Goal: Check status: Check status

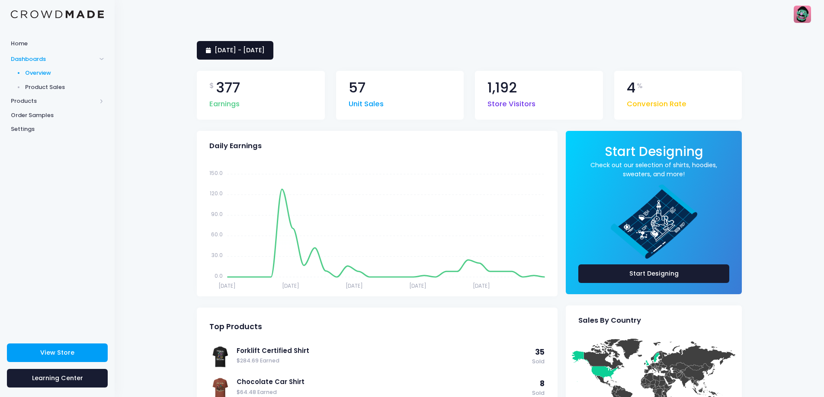
click at [251, 47] on span "[DATE] - [DATE]" at bounding box center [239, 50] width 50 height 9
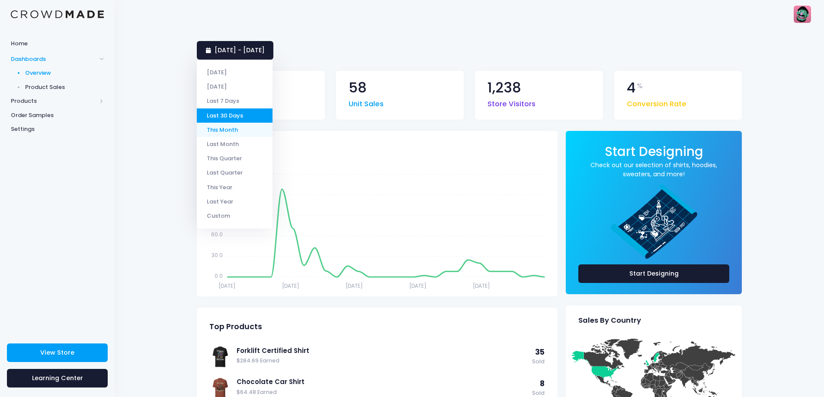
click at [231, 130] on li "This Month" at bounding box center [235, 130] width 76 height 14
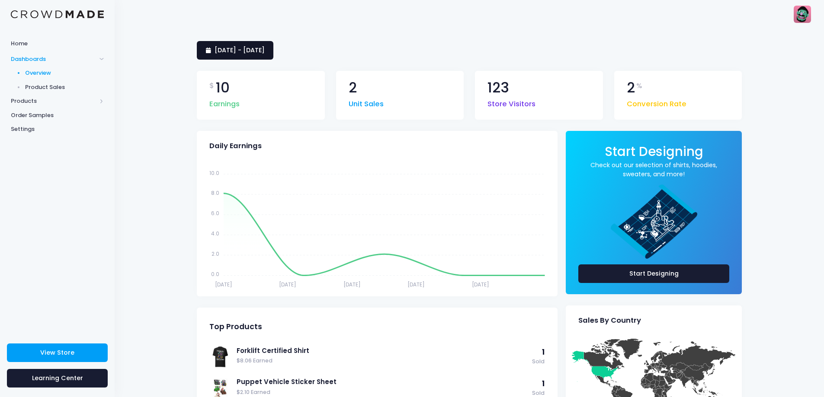
click at [253, 49] on span "[DATE] - [DATE]" at bounding box center [239, 50] width 50 height 9
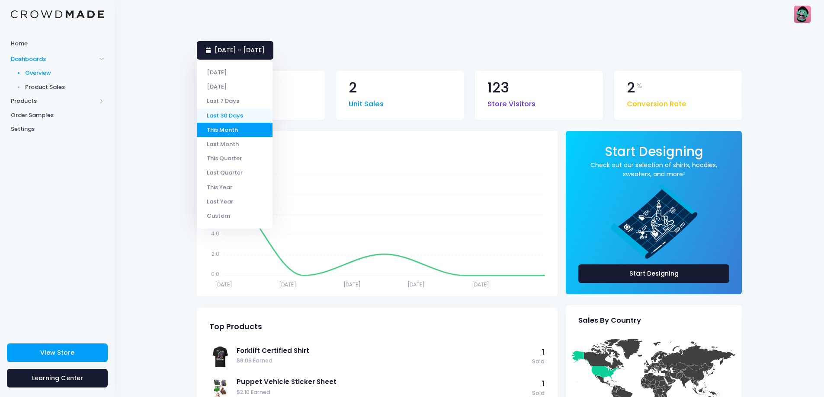
click at [235, 114] on li "Last 30 Days" at bounding box center [235, 116] width 76 height 14
